Goal: Task Accomplishment & Management: Use online tool/utility

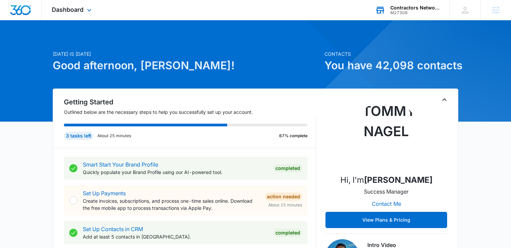
click at [393, 10] on div "M27309" at bounding box center [415, 12] width 49 height 5
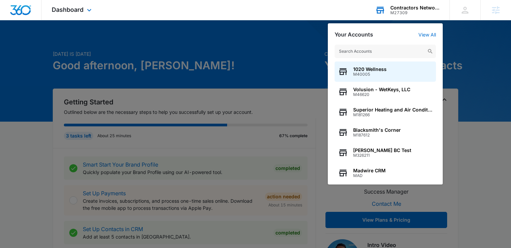
click at [348, 50] on input "text" at bounding box center [385, 52] width 101 height 14
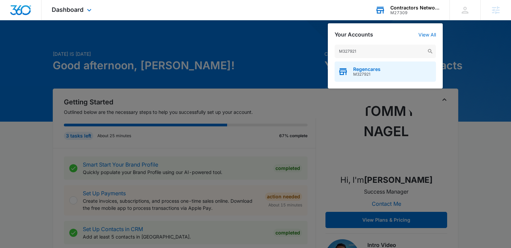
type input "M327921"
click at [364, 74] on span "M327921" at bounding box center [366, 74] width 27 height 5
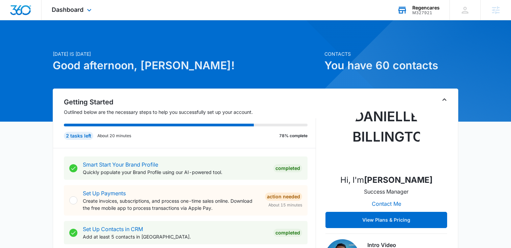
drag, startPoint x: 77, startPoint y: 9, endPoint x: 98, endPoint y: 18, distance: 22.6
click at [77, 9] on span "Dashboard" at bounding box center [68, 9] width 32 height 7
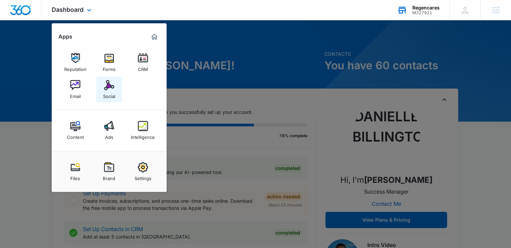
scroll to position [4, 0]
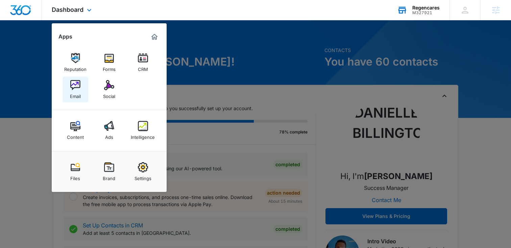
click at [80, 87] on link "Email" at bounding box center [76, 90] width 26 height 26
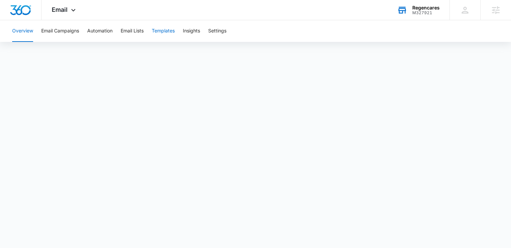
click at [167, 32] on button "Templates" at bounding box center [163, 31] width 23 height 22
